Goal: Task Accomplishment & Management: Manage account settings

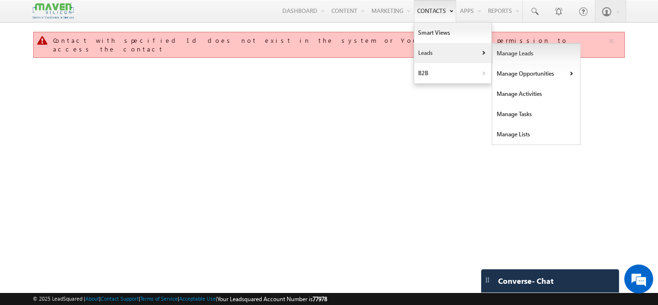
click at [505, 50] on link "Manage Leads" at bounding box center [536, 53] width 88 height 20
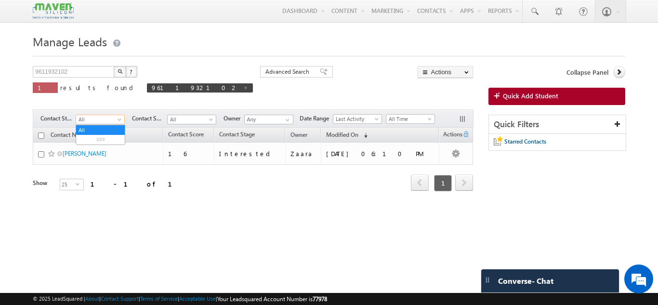
click at [118, 119] on span at bounding box center [121, 122] width 8 height 8
click at [108, 140] on link "New Lead" at bounding box center [100, 139] width 49 height 9
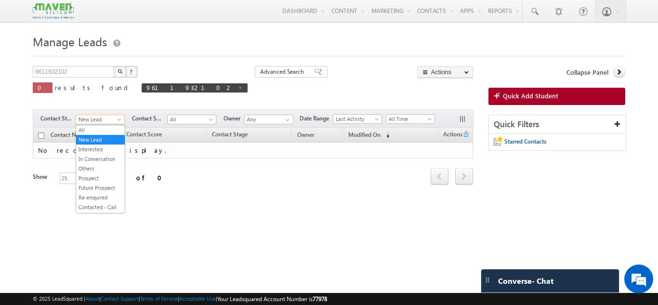
click at [108, 120] on span "New Lead" at bounding box center [99, 119] width 46 height 9
click at [103, 147] on link "Interested" at bounding box center [100, 143] width 49 height 9
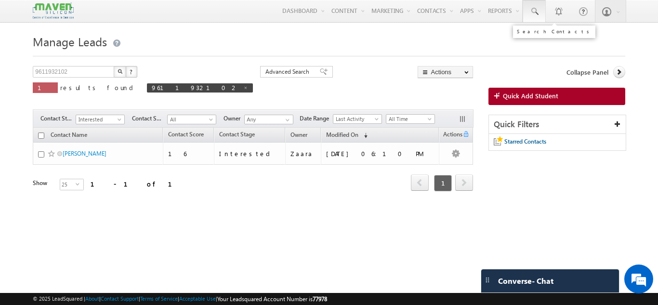
click at [535, 12] on span at bounding box center [534, 12] width 10 height 10
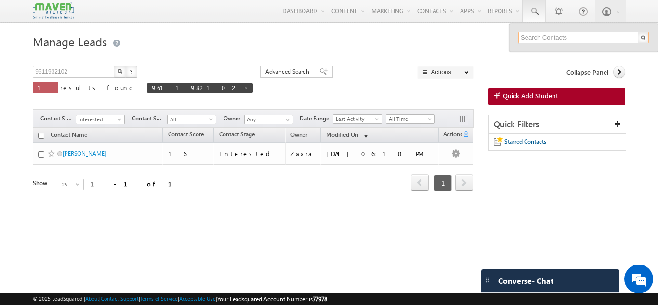
click at [563, 41] on input "text" at bounding box center [583, 38] width 131 height 12
paste input "84313 96649"
click at [541, 37] on input "84313 96649" at bounding box center [583, 38] width 131 height 12
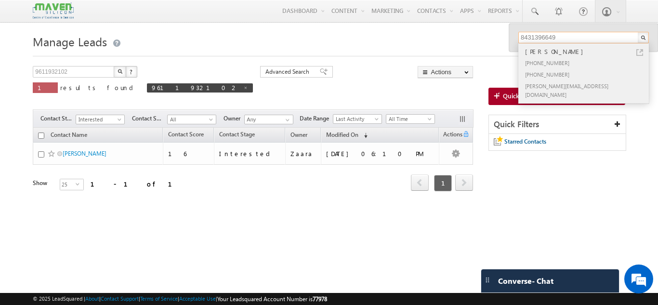
type input "8431396649"
click at [533, 57] on div "+91-8431396649" at bounding box center [587, 63] width 129 height 12
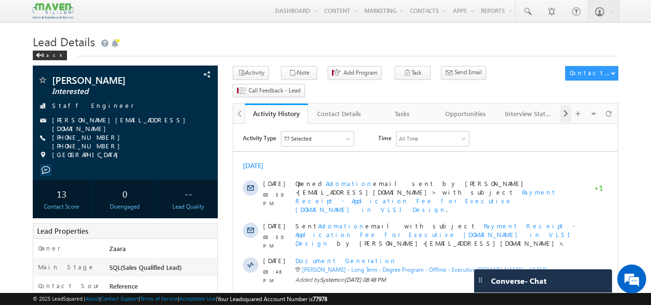
click at [567, 105] on span at bounding box center [566, 113] width 6 height 17
click at [473, 108] on div "Interview Status" at bounding box center [465, 114] width 47 height 12
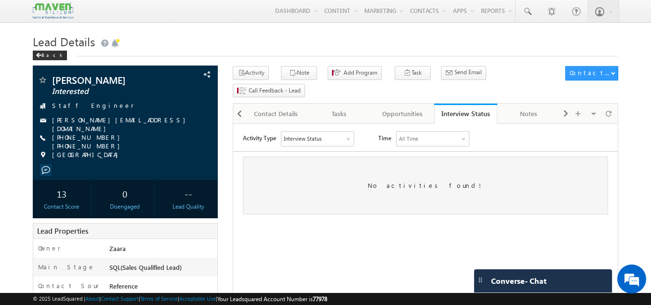
click at [350, 140] on div at bounding box center [348, 139] width 5 height 5
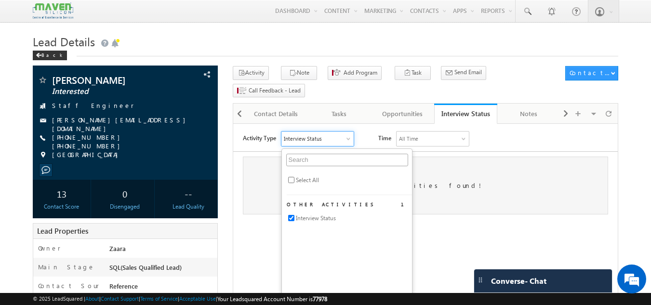
click at [324, 185] on li "Select All" at bounding box center [349, 182] width 125 height 14
click at [310, 218] on span "Interview Status" at bounding box center [316, 218] width 40 height 9
checkbox input "false"
click at [481, 172] on div "No activities found!" at bounding box center [425, 186] width 365 height 58
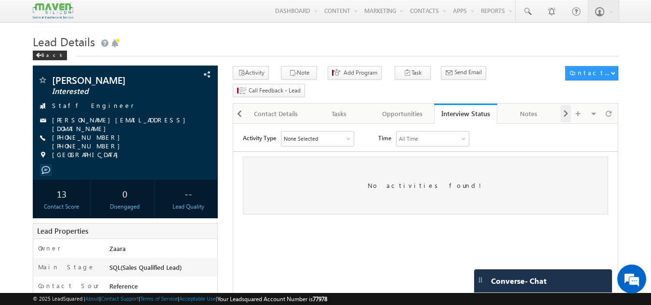
click at [563, 105] on span at bounding box center [566, 113] width 6 height 17
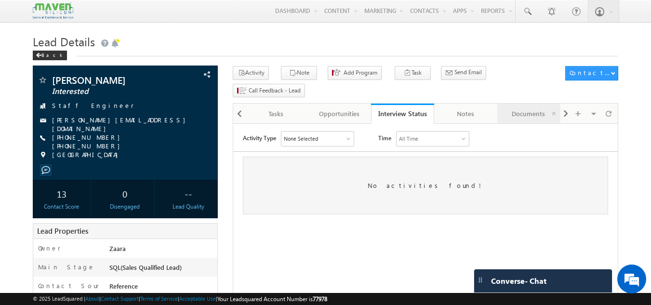
click at [521, 108] on div "Documents" at bounding box center [528, 114] width 47 height 12
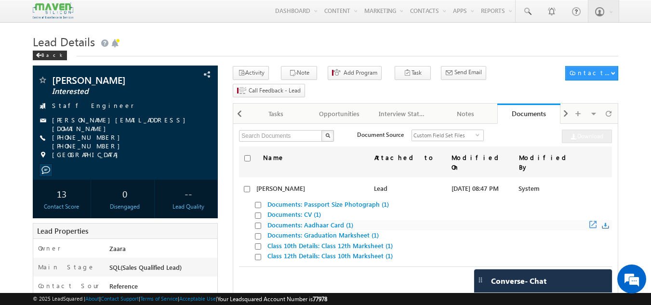
click at [421, 220] on span "Documents: Aadhaar Card (1)" at bounding box center [433, 225] width 357 height 11
click at [568, 105] on span at bounding box center [566, 113] width 6 height 17
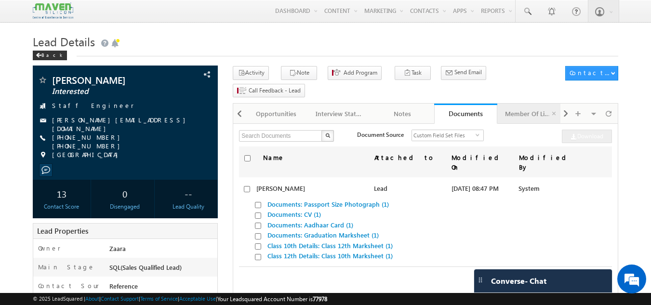
click at [533, 108] on div "Member Of Lists" at bounding box center [528, 114] width 47 height 12
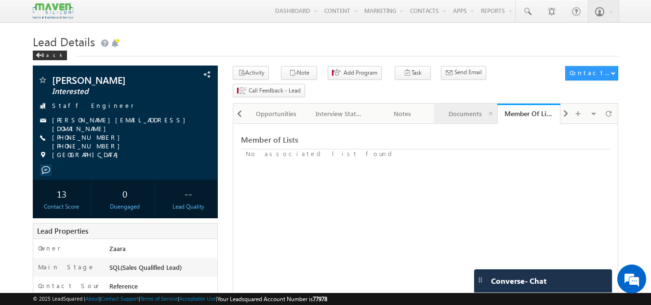
click at [471, 108] on div "Documents" at bounding box center [465, 114] width 47 height 12
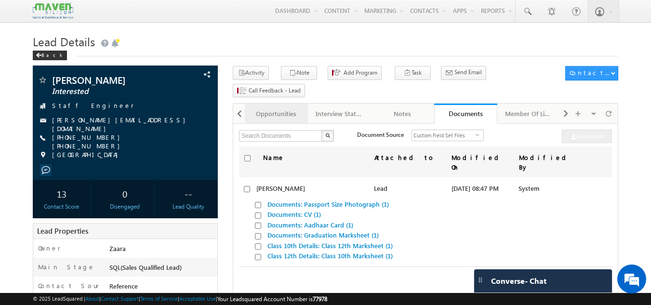
click at [287, 108] on div "Opportunities" at bounding box center [275, 114] width 47 height 12
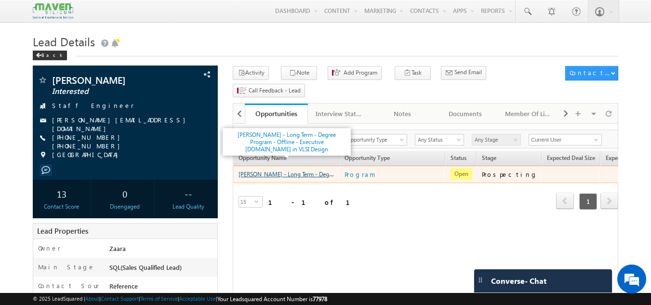
click at [295, 170] on link "[PERSON_NAME] - Long Term - Degree Program - Offline - Executive [DOMAIN_NAME] …" at bounding box center [367, 174] width 258 height 8
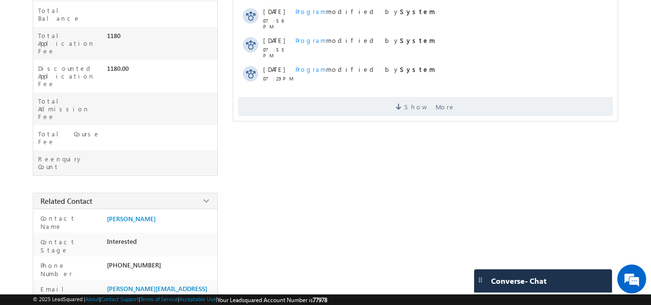
scroll to position [365, 0]
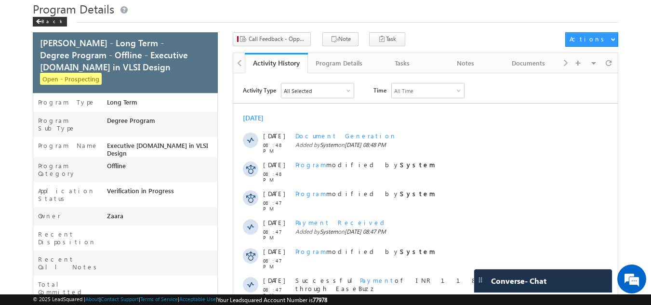
scroll to position [0, 0]
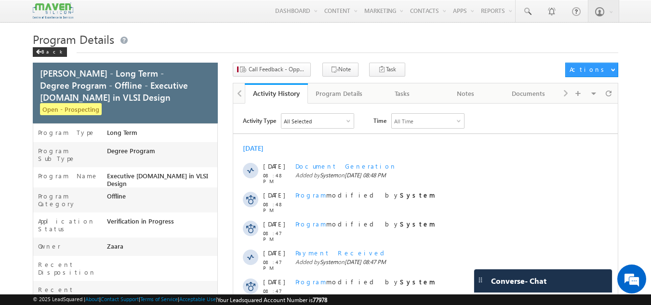
click at [348, 119] on div at bounding box center [348, 121] width 5 height 5
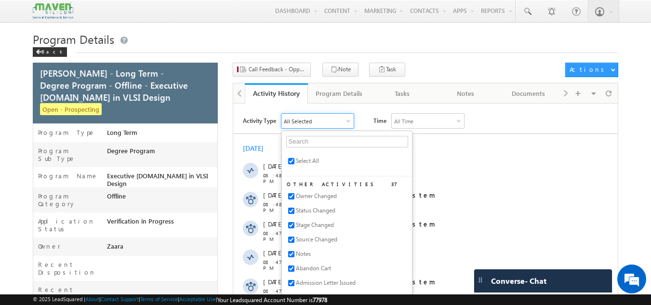
click at [291, 161] on input "checkbox" at bounding box center [291, 161] width 6 height 6
checkbox input "false"
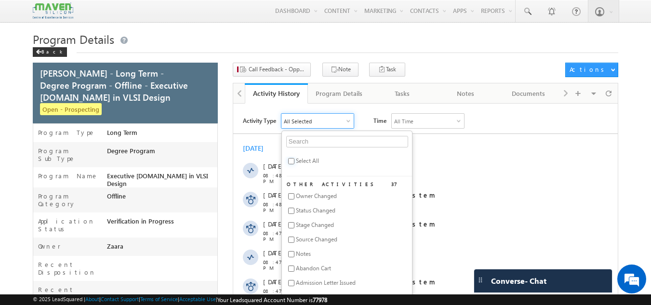
checkbox input "false"
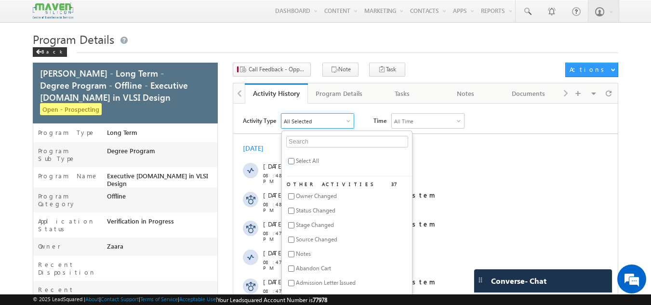
checkbox input "false"
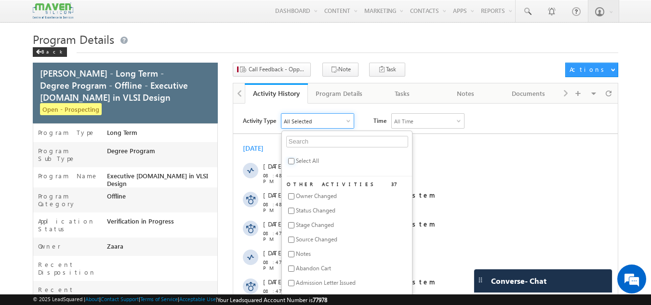
checkbox input "false"
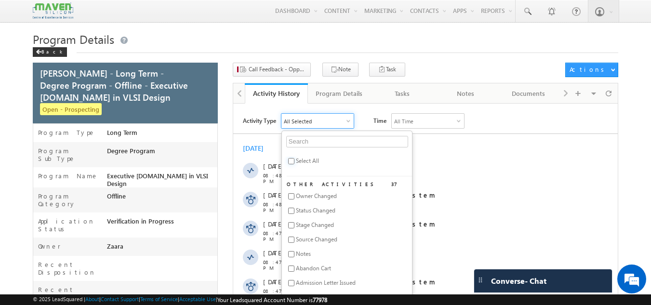
checkbox input "false"
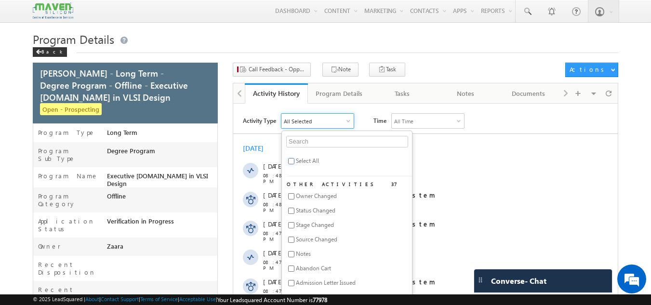
checkbox input "false"
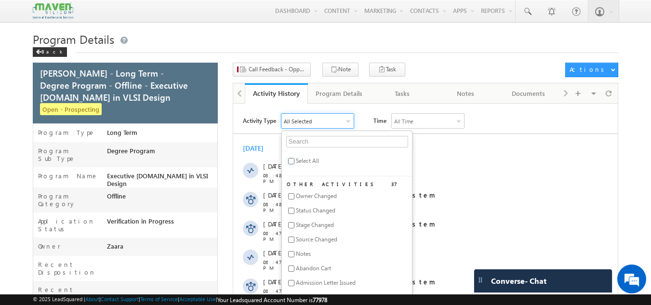
checkbox input "false"
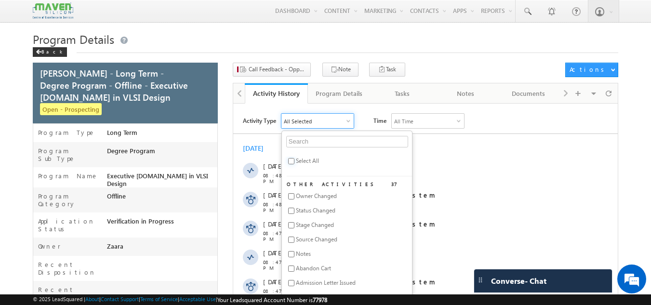
checkbox input "false"
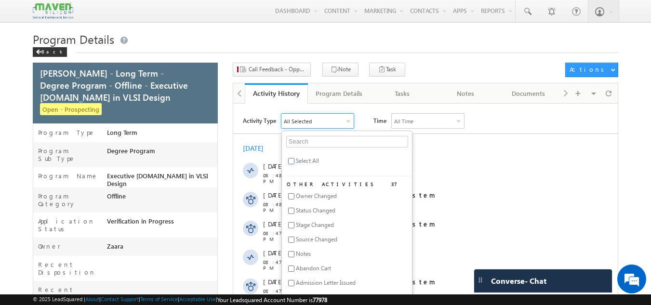
checkbox input "false"
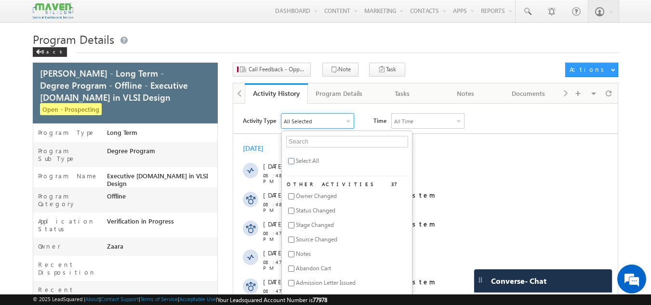
checkbox input "false"
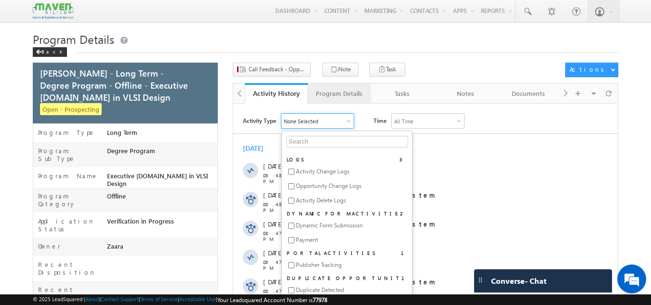
click at [336, 96] on div "Program Details" at bounding box center [339, 94] width 47 height 12
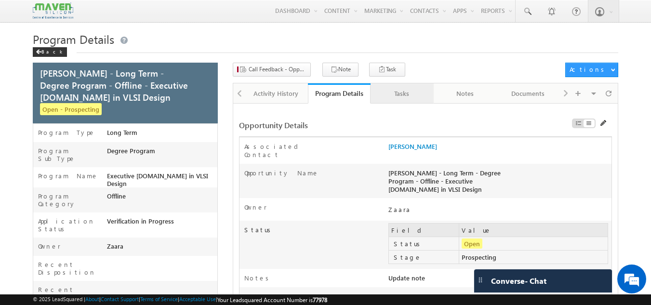
click at [402, 93] on div "Tasks" at bounding box center [401, 94] width 47 height 12
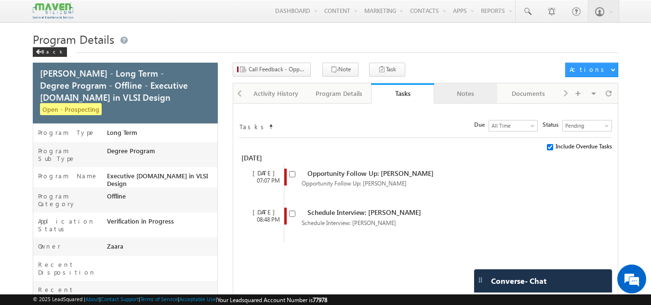
click at [469, 98] on div "Notes" at bounding box center [465, 94] width 47 height 12
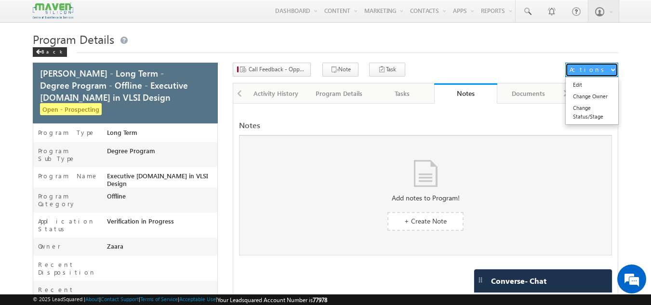
click at [610, 69] on button "Actions" at bounding box center [591, 70] width 53 height 14
click at [565, 92] on div "Visible Tabs Activity History Default Program Details Default Tasks Default Not…" at bounding box center [588, 92] width 56 height 19
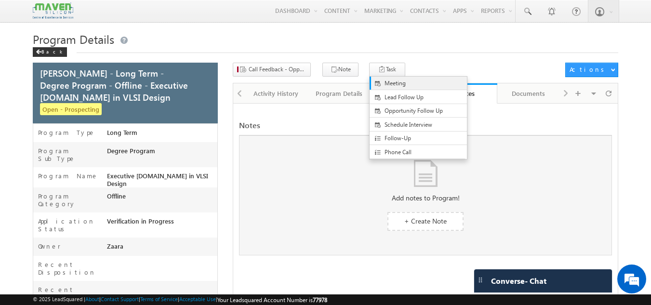
click at [384, 86] on span "Meeting" at bounding box center [425, 83] width 83 height 9
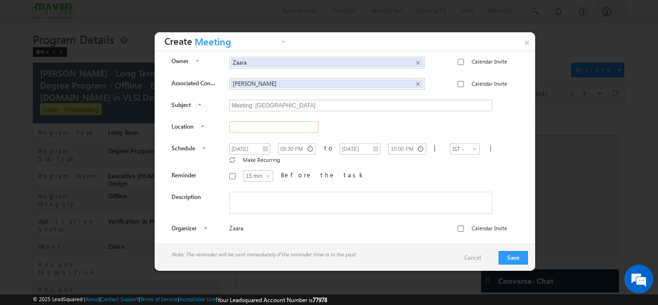
click at [293, 129] on input "text" at bounding box center [273, 127] width 89 height 12
type input "Bangalore"
click at [458, 85] on input "Calendar Invite" at bounding box center [461, 84] width 6 height 6
checkbox input "true"
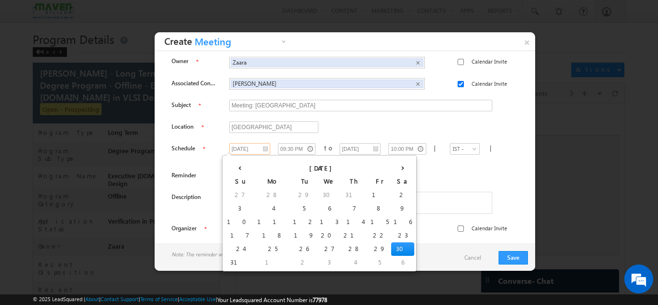
click at [258, 147] on input "30/08/2025" at bounding box center [249, 149] width 41 height 12
click at [234, 261] on td "31" at bounding box center [240, 262] width 30 height 13
type input "31/08/2025"
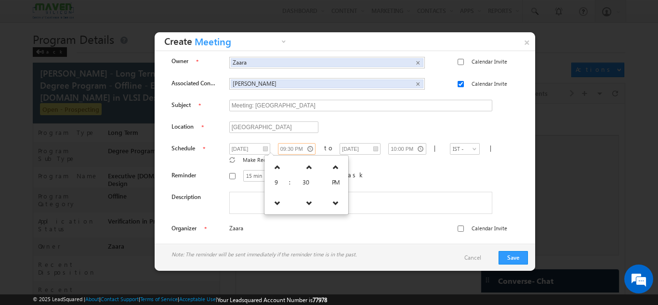
click at [299, 146] on input "09:30 PM" at bounding box center [297, 149] width 38 height 12
click at [276, 203] on icon at bounding box center [277, 202] width 7 height 7
type input "08:30 PM"
type input "09:00 PM"
click at [276, 203] on icon at bounding box center [277, 202] width 7 height 7
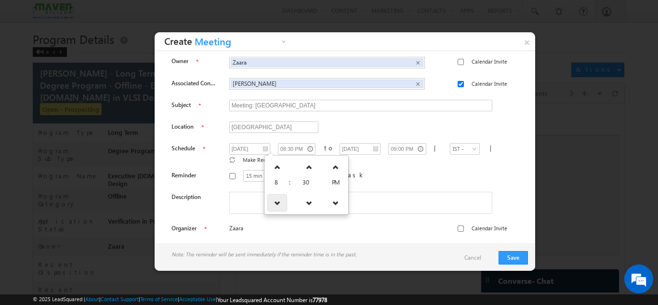
type input "07:30 PM"
type input "08:00 PM"
click at [275, 170] on icon at bounding box center [277, 167] width 7 height 7
type input "08:30 PM"
type input "09:00 PM"
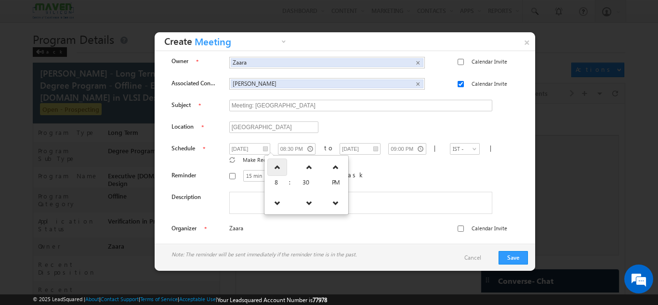
click at [275, 170] on icon at bounding box center [277, 167] width 7 height 7
type input "09:30 PM"
type input "10:00 PM"
click at [275, 170] on icon at bounding box center [277, 167] width 7 height 7
type input "10:30 PM"
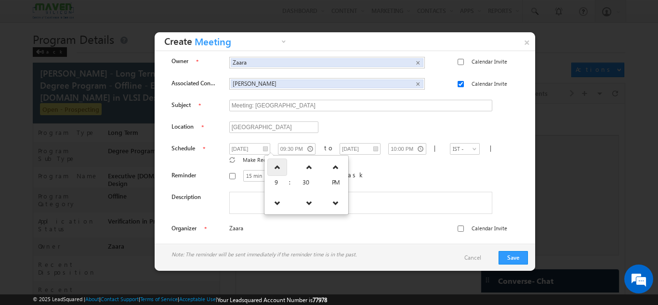
type input "11:00 PM"
click at [277, 170] on icon at bounding box center [280, 167] width 7 height 7
type input "11:30 PM"
type input "01/09/2025"
type input "12:00 AM"
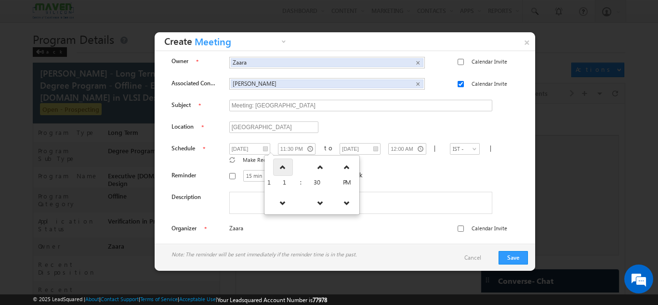
click at [279, 170] on icon at bounding box center [282, 167] width 7 height 7
type input "12:30 AM"
type input "31/08/2025"
type input "01:00 AM"
click at [308, 169] on icon at bounding box center [311, 167] width 7 height 7
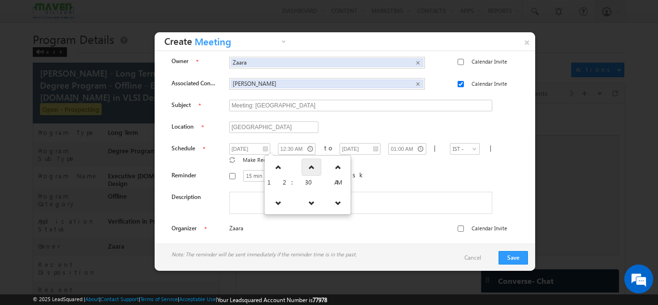
type input "01:00 AM"
type input "01:30 AM"
click at [275, 204] on icon at bounding box center [277, 202] width 7 height 7
type input "12:00 AM"
type input "12:30 AM"
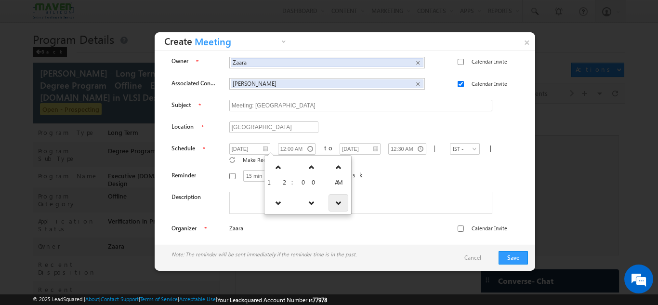
click at [335, 200] on icon at bounding box center [338, 202] width 7 height 7
type input "12:00 PM"
type input "12:30 PM"
click at [375, 171] on div "15 min 30 min 45 min 1 hr 15 min Before the task" at bounding box center [368, 177] width 278 height 14
click at [278, 192] on textarea at bounding box center [360, 203] width 263 height 22
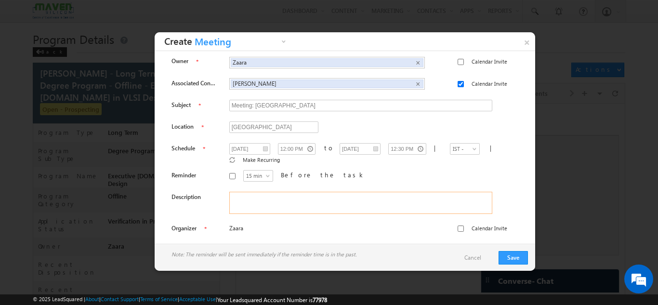
paste textarea "Invitation for Video Interview – Executive M.Tech in VLSI Design"
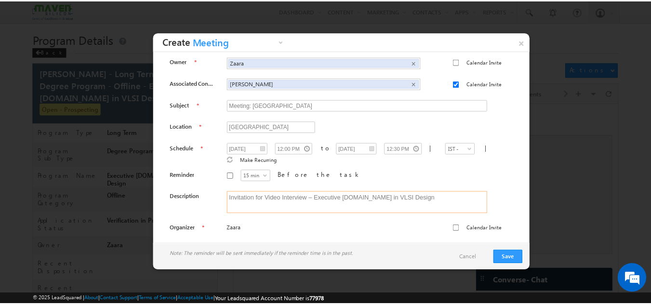
scroll to position [3, 0]
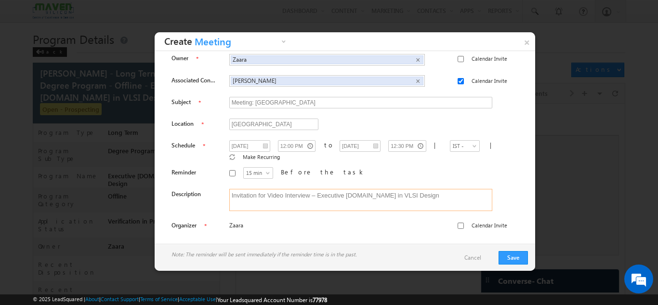
type textarea "Invitation for Video Interview – Executive M.Tech in VLSI Design"
click at [458, 223] on input "Calendar Invite" at bounding box center [461, 226] width 6 height 6
checkbox input "true"
click at [293, 105] on input "Meeting: Ujjwal" at bounding box center [360, 103] width 263 height 12
paste input "Ex MTech In VLSI Design Interview - PES University & Maven Silicon"
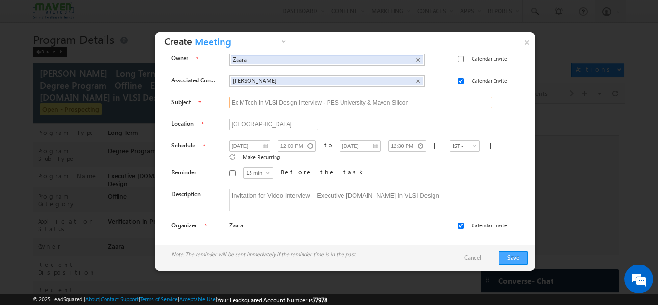
type input "Ex MTech In VLSI Design Interview - PES University & Maven Silicon"
click at [513, 257] on button "Save" at bounding box center [513, 257] width 29 height 13
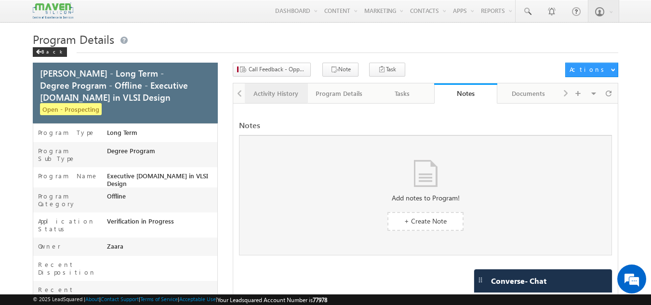
click at [288, 101] on link "Activity History" at bounding box center [276, 93] width 63 height 20
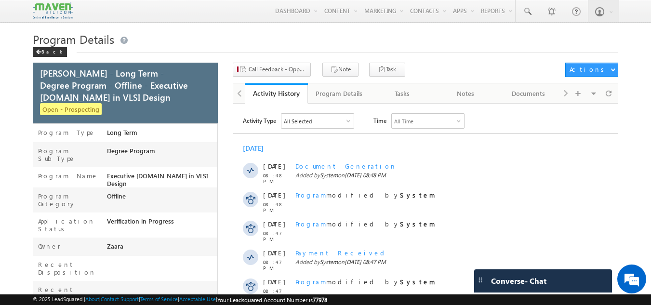
click at [288, 101] on link "Activity History" at bounding box center [276, 93] width 63 height 20
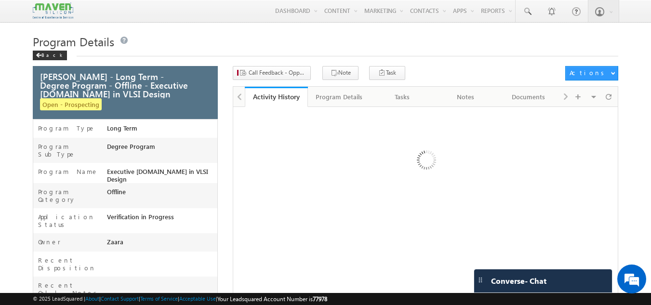
click at [288, 101] on div "Activity History" at bounding box center [276, 96] width 49 height 9
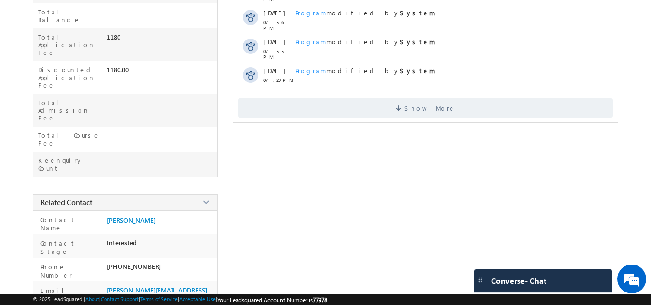
scroll to position [365, 0]
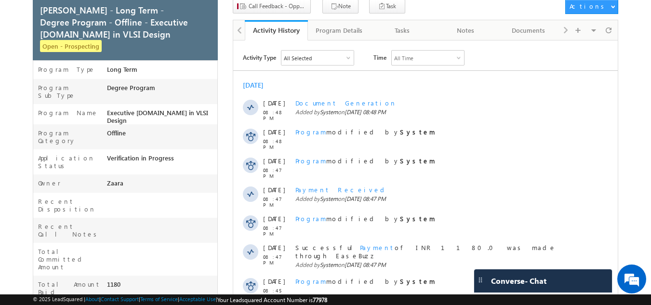
scroll to position [0, 0]
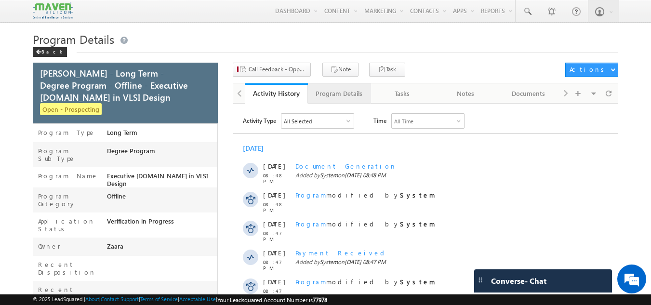
click at [326, 92] on div "Program Details" at bounding box center [339, 94] width 47 height 12
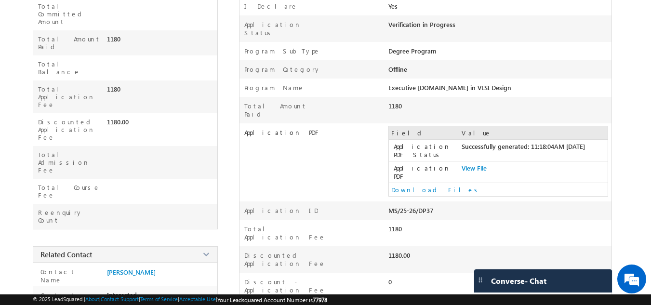
scroll to position [309, 0]
click at [475, 163] on link "View File" at bounding box center [474, 167] width 25 height 8
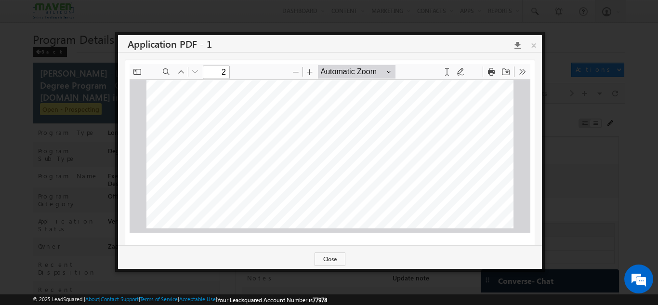
scroll to position [8, 0]
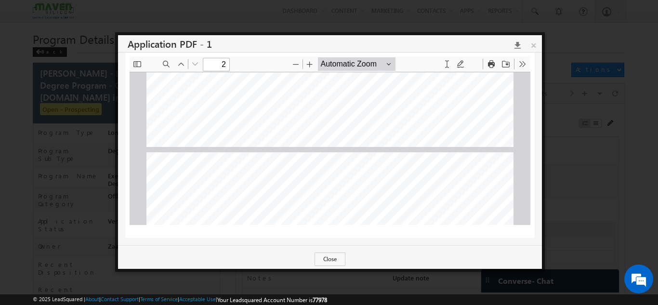
type input "1"
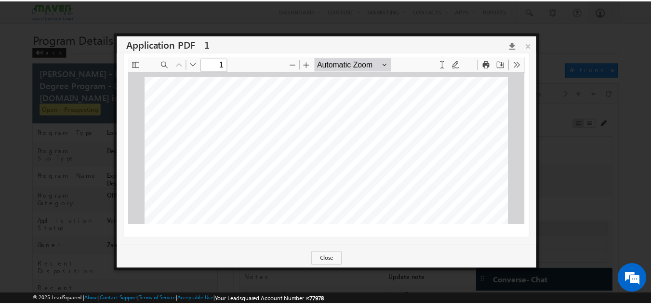
scroll to position [0, 0]
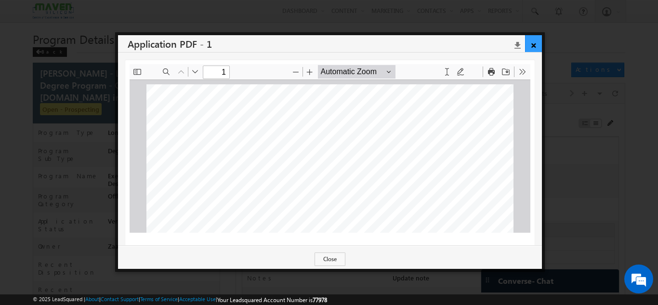
click at [536, 42] on link "×" at bounding box center [533, 43] width 17 height 17
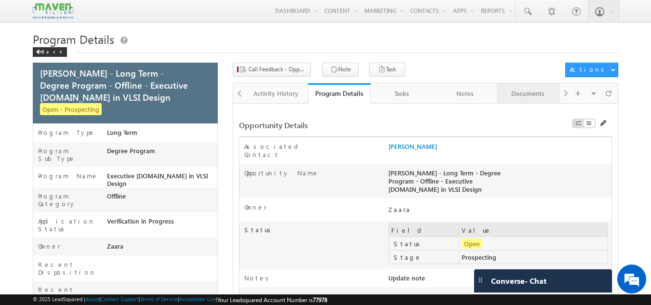
click at [544, 97] on div "Documents" at bounding box center [527, 94] width 47 height 12
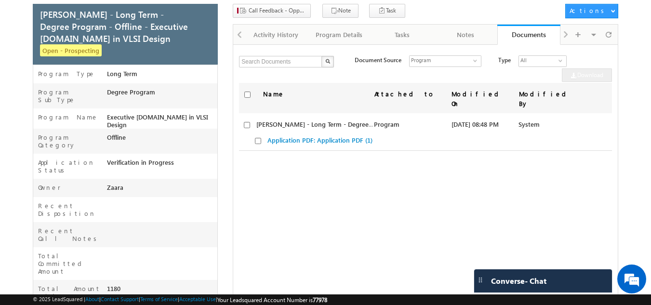
scroll to position [60, 0]
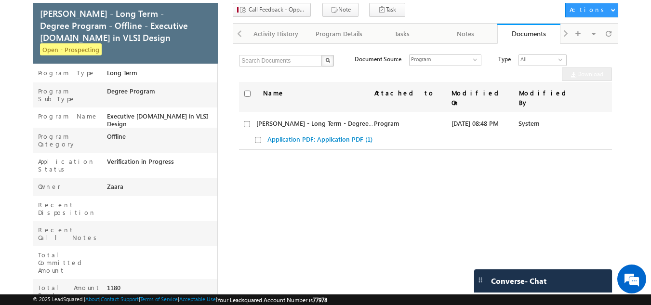
click at [567, 35] on div "Visible Tabs Activity History Default Program Details Default Tasks Default Not…" at bounding box center [588, 33] width 56 height 19
click at [342, 135] on link "Application PDF: Application PDF (1)" at bounding box center [319, 139] width 105 height 8
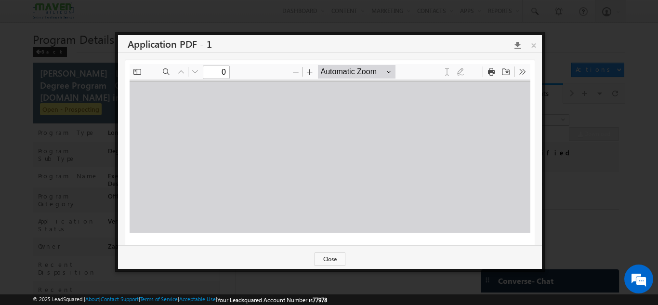
scroll to position [0, 0]
type input "1"
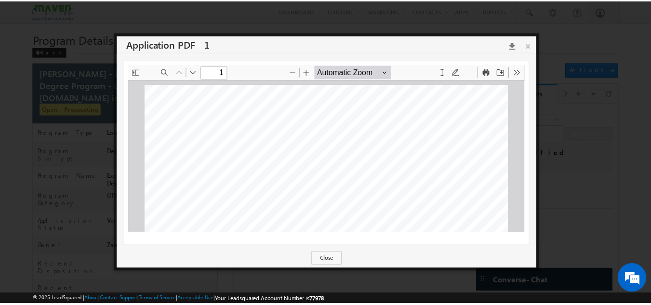
scroll to position [8, 0]
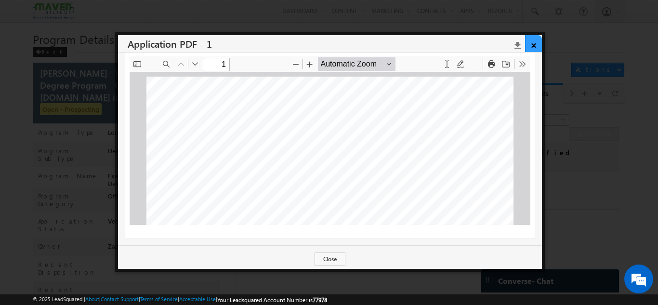
click at [540, 44] on link "×" at bounding box center [533, 43] width 17 height 17
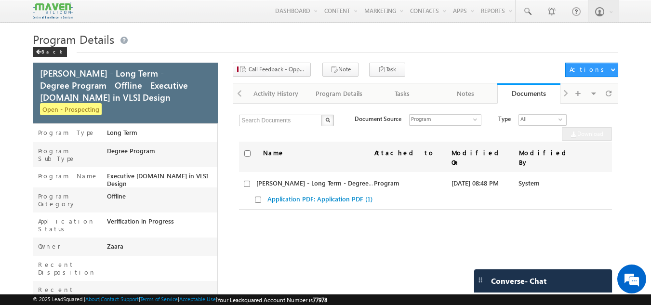
click at [238, 97] on div at bounding box center [239, 92] width 12 height 19
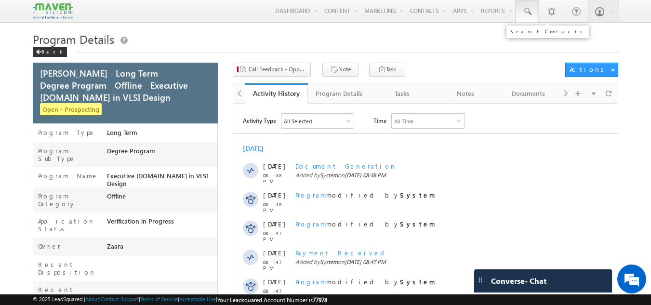
click at [527, 12] on span at bounding box center [527, 12] width 10 height 10
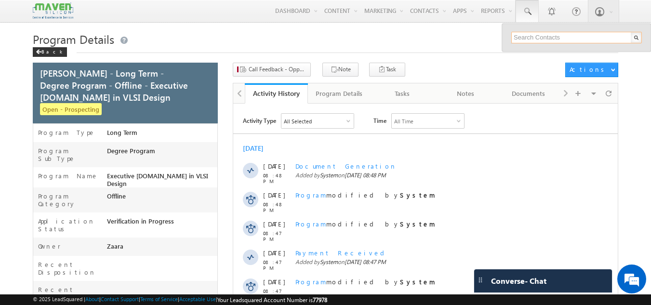
click at [548, 42] on input "text" at bounding box center [576, 38] width 131 height 12
paste input "84313 96649"
click at [548, 42] on input "84313 96649" at bounding box center [576, 38] width 131 height 12
click at [534, 36] on input "84313 96649" at bounding box center [576, 38] width 131 height 12
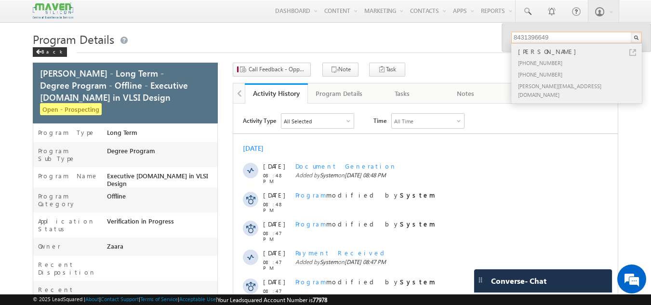
type input "8431396649"
click at [540, 53] on div "[PERSON_NAME]" at bounding box center [580, 51] width 129 height 11
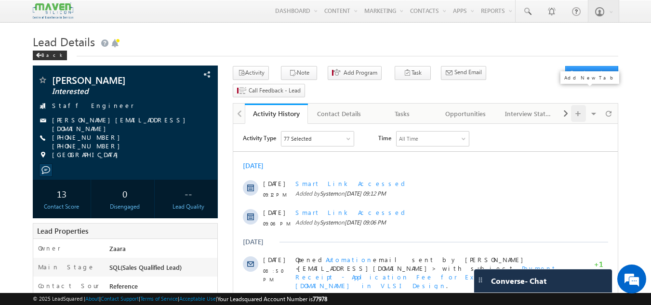
click at [573, 105] on div at bounding box center [578, 113] width 15 height 17
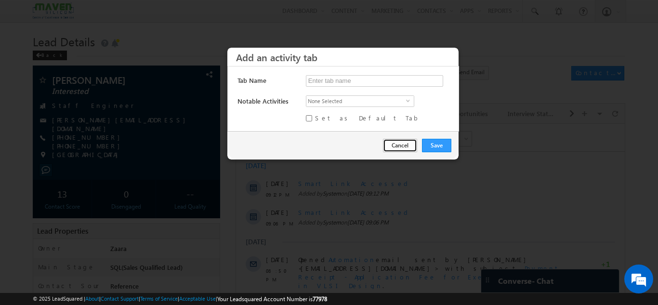
click at [413, 147] on button "Cancel" at bounding box center [400, 145] width 34 height 13
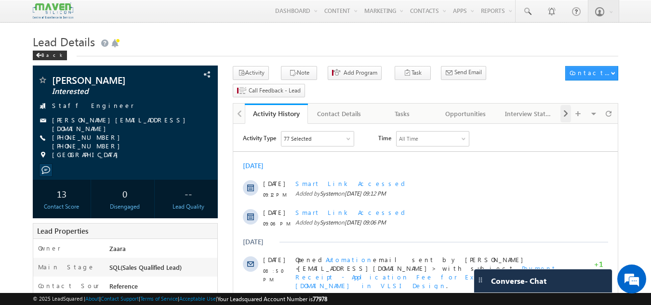
click at [568, 105] on span at bounding box center [566, 113] width 6 height 17
click at [565, 105] on span at bounding box center [566, 113] width 6 height 17
click at [535, 108] on div "Documents" at bounding box center [528, 114] width 47 height 12
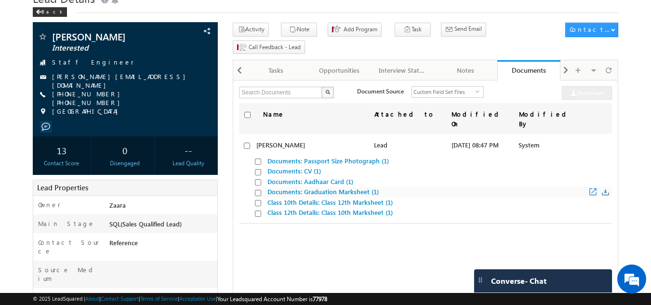
scroll to position [44, 0]
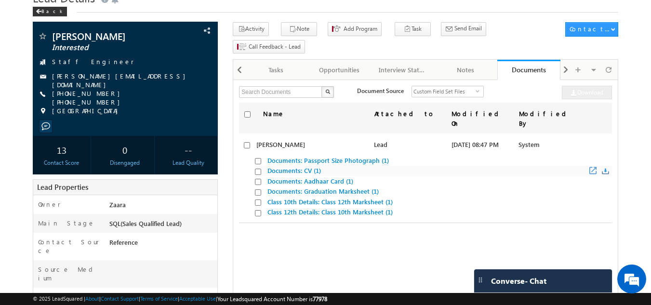
click at [308, 166] on span "Documents: CV (1)" at bounding box center [433, 171] width 357 height 11
click at [276, 166] on link "Documents: CV (1)" at bounding box center [293, 170] width 53 height 8
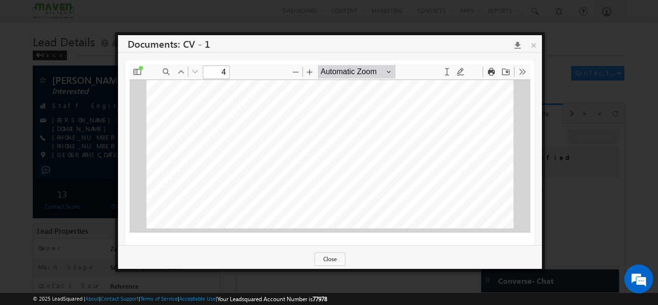
scroll to position [8, 0]
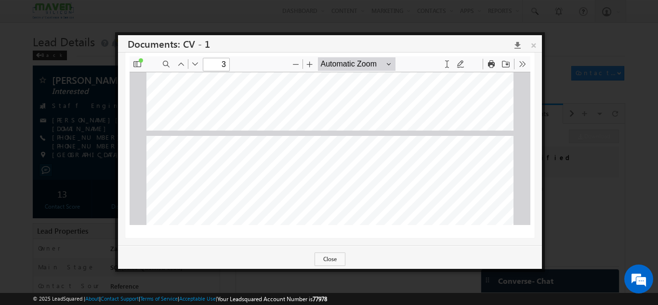
type input "2"
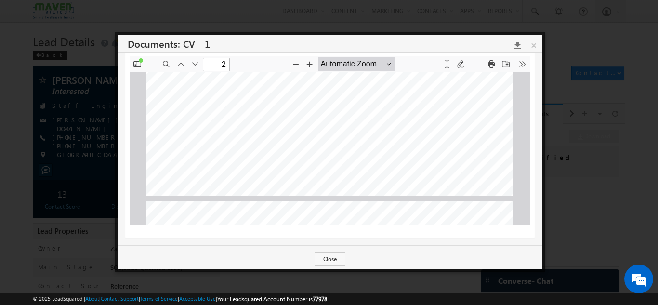
click at [518, 43] on icon at bounding box center [514, 45] width 13 height 8
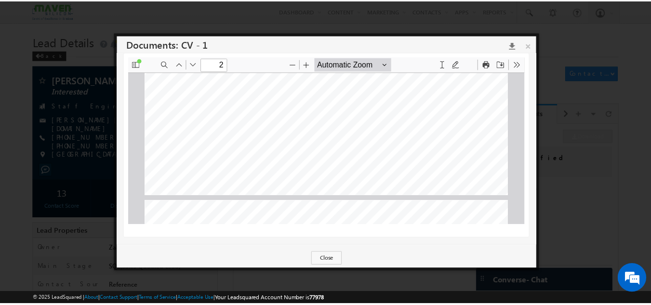
scroll to position [923, 0]
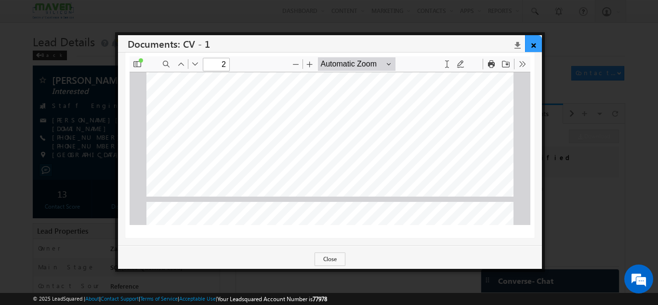
click at [534, 48] on link "×" at bounding box center [533, 43] width 17 height 17
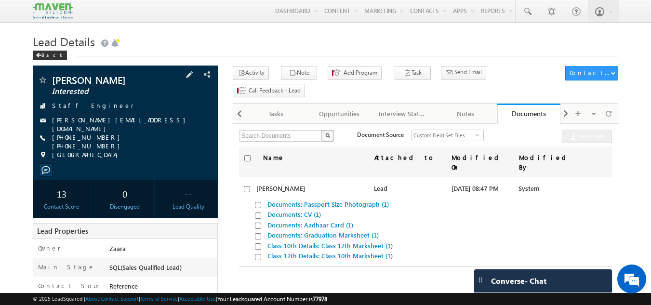
click at [120, 121] on div "[PERSON_NAME][EMAIL_ADDRESS][DOMAIN_NAME]" at bounding box center [126, 121] width 176 height 10
copy div "[PERSON_NAME][EMAIL_ADDRESS][DOMAIN_NAME]"
